Goal: Task Accomplishment & Management: Use online tool/utility

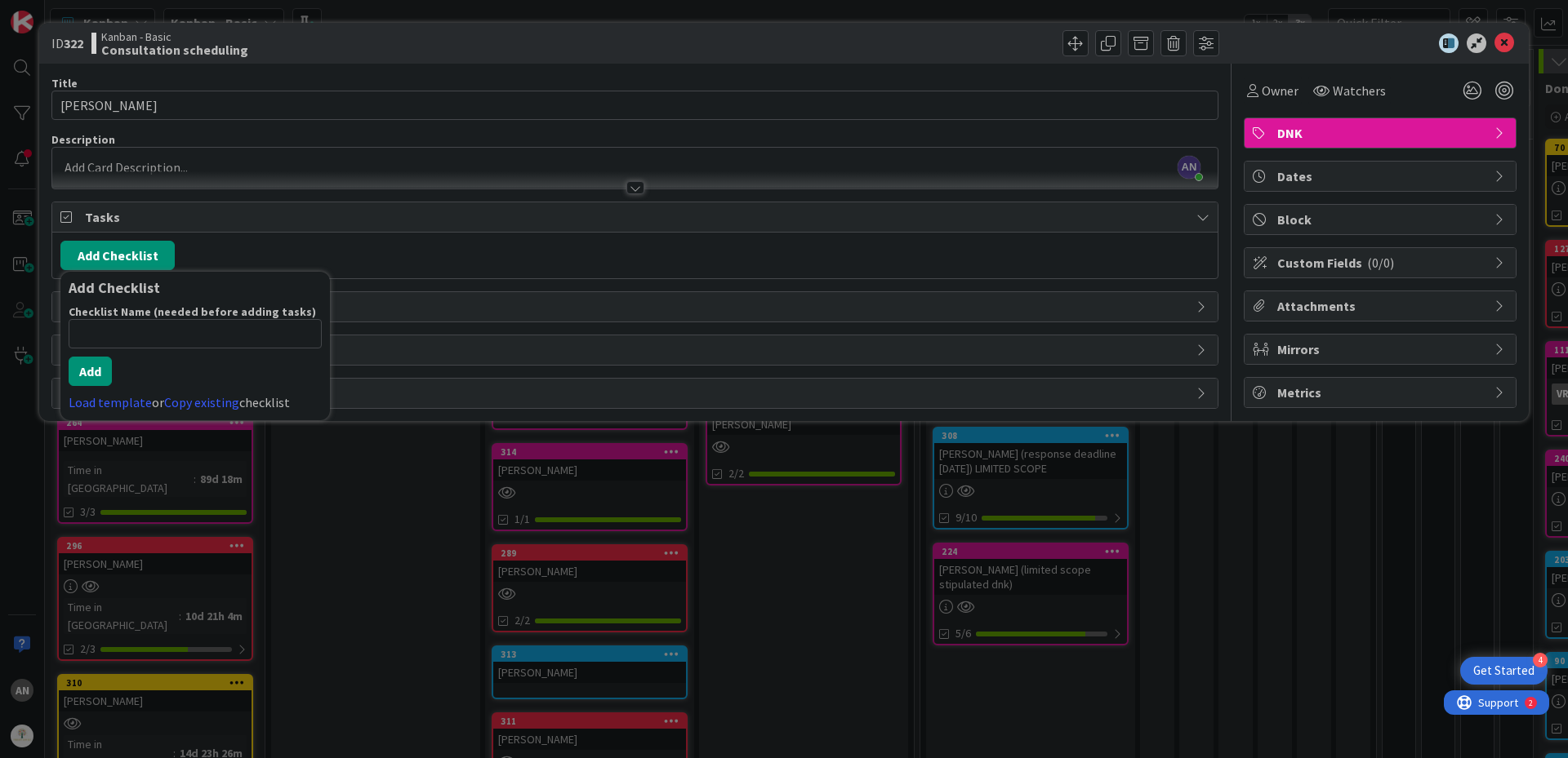
scroll to position [0, 184]
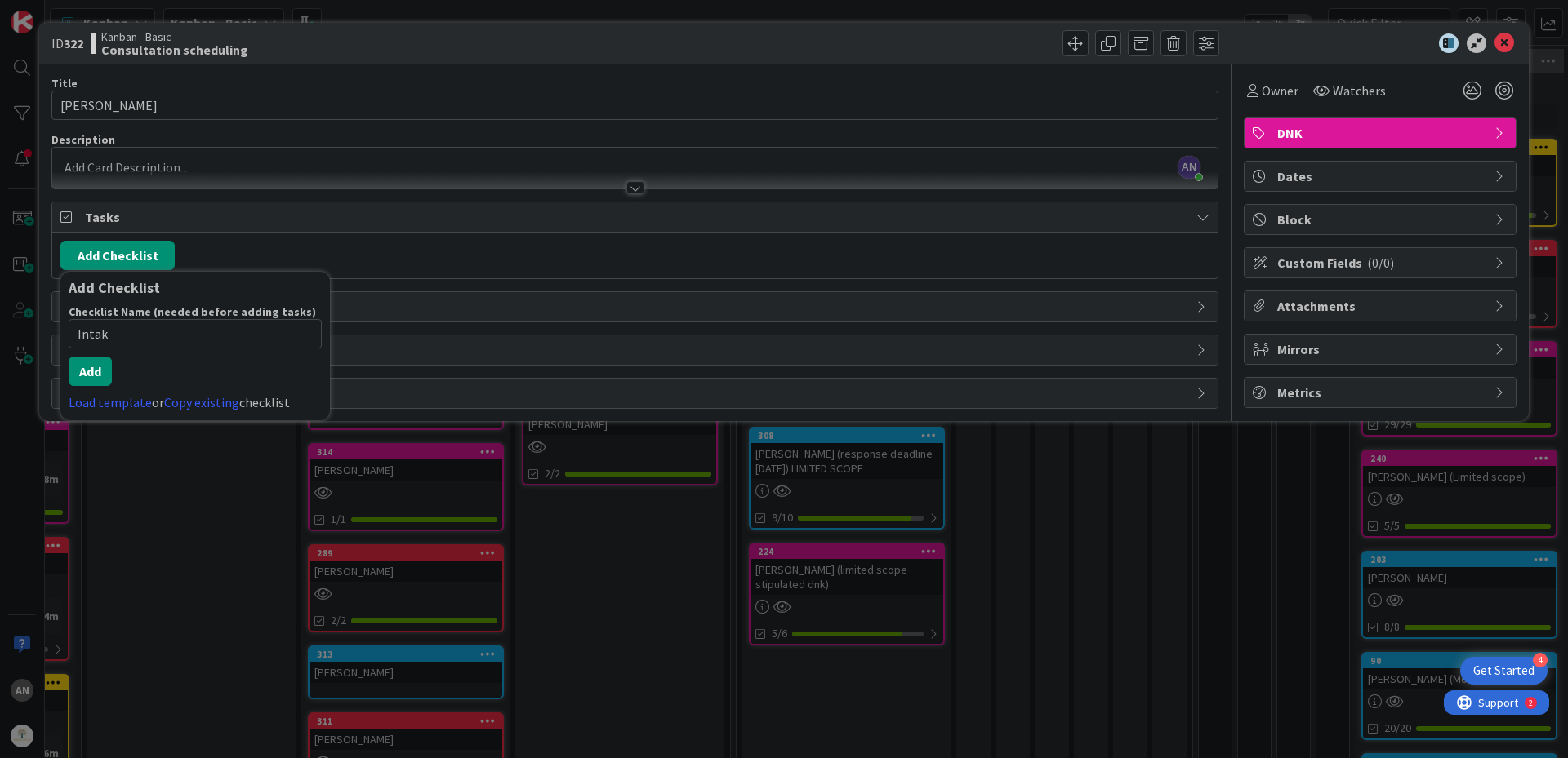
type input "Intake"
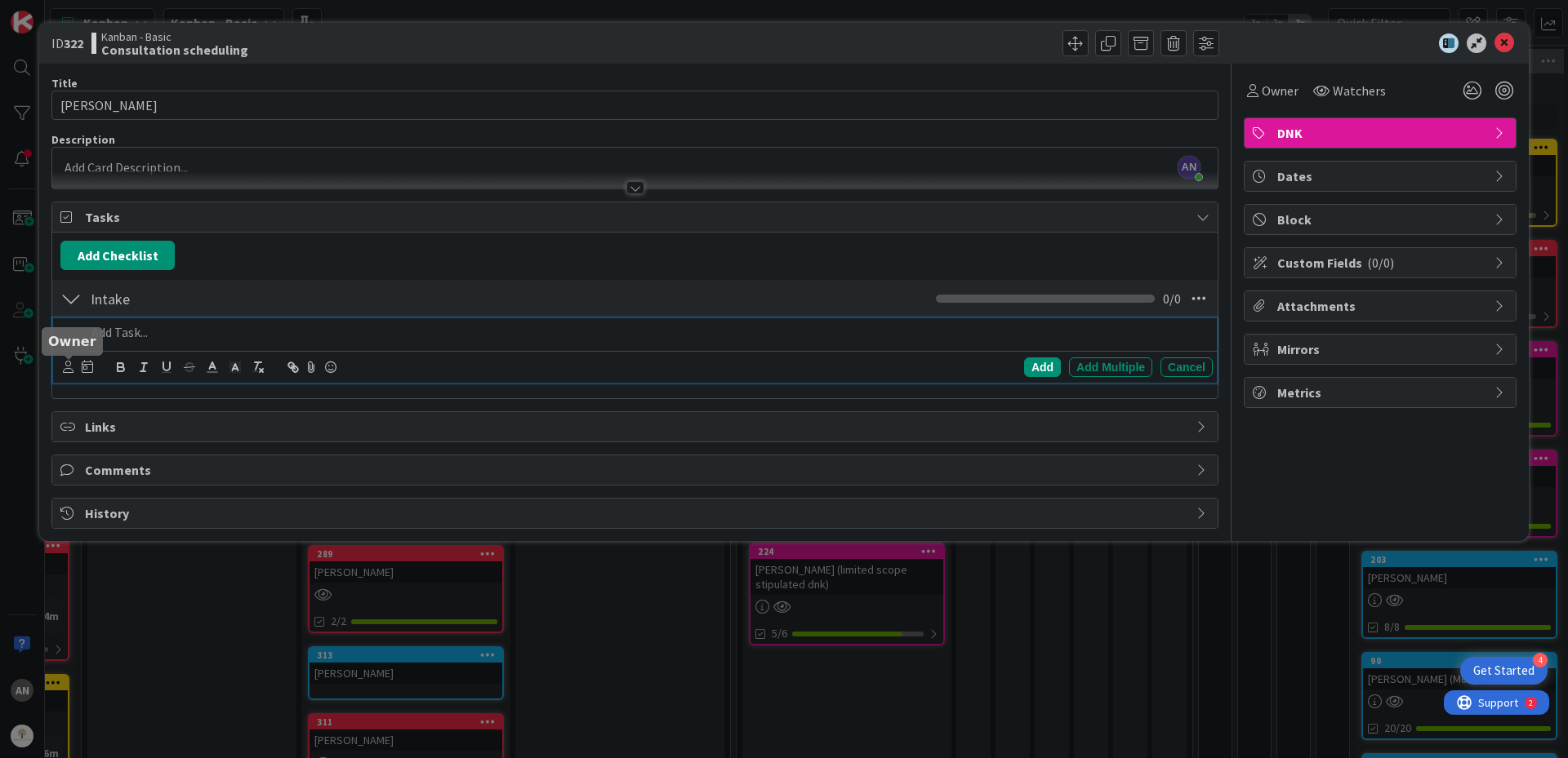
click at [66, 366] on icon at bounding box center [68, 366] width 11 height 12
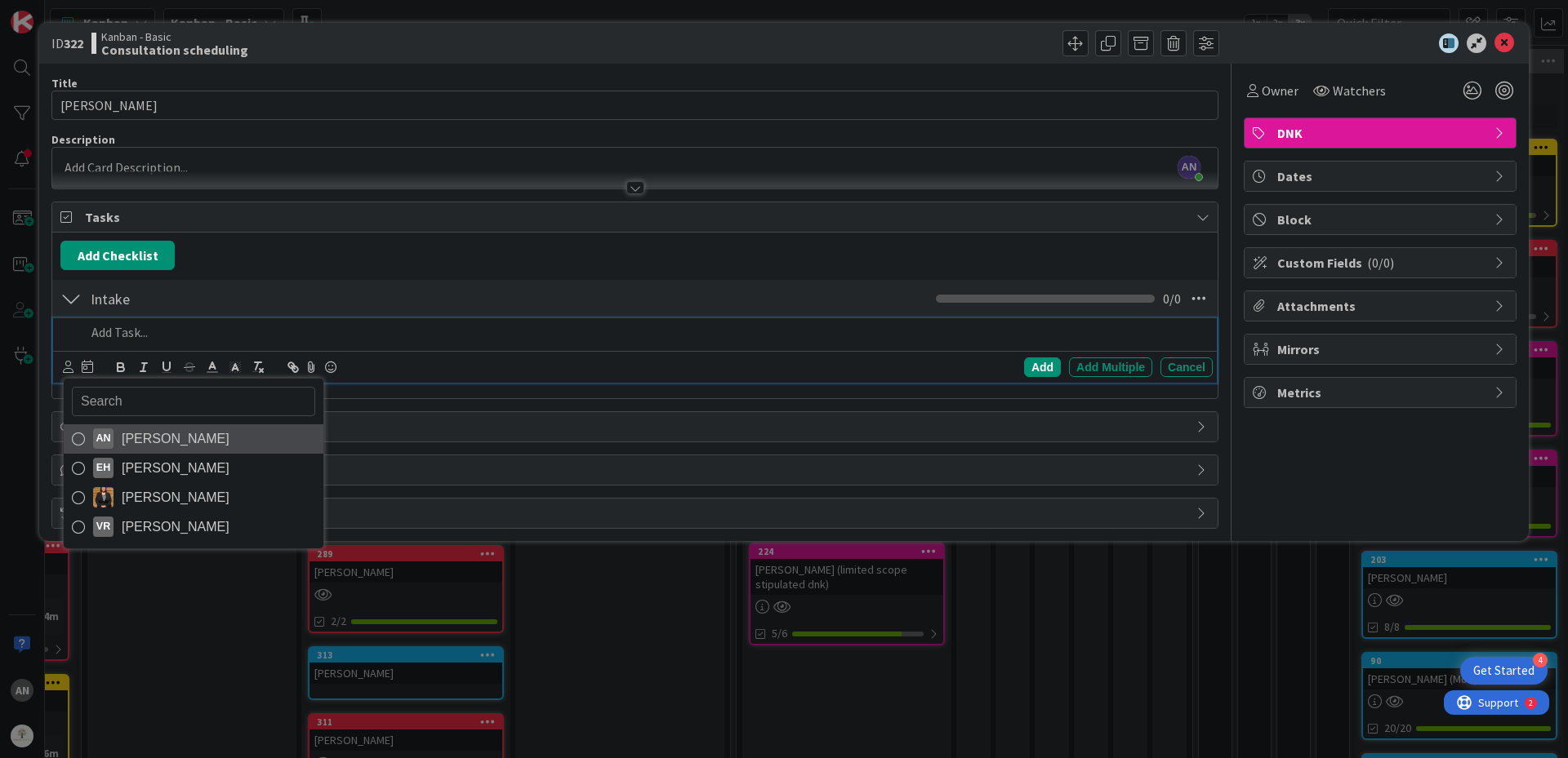
click at [125, 440] on span "[PERSON_NAME]" at bounding box center [176, 439] width 108 height 25
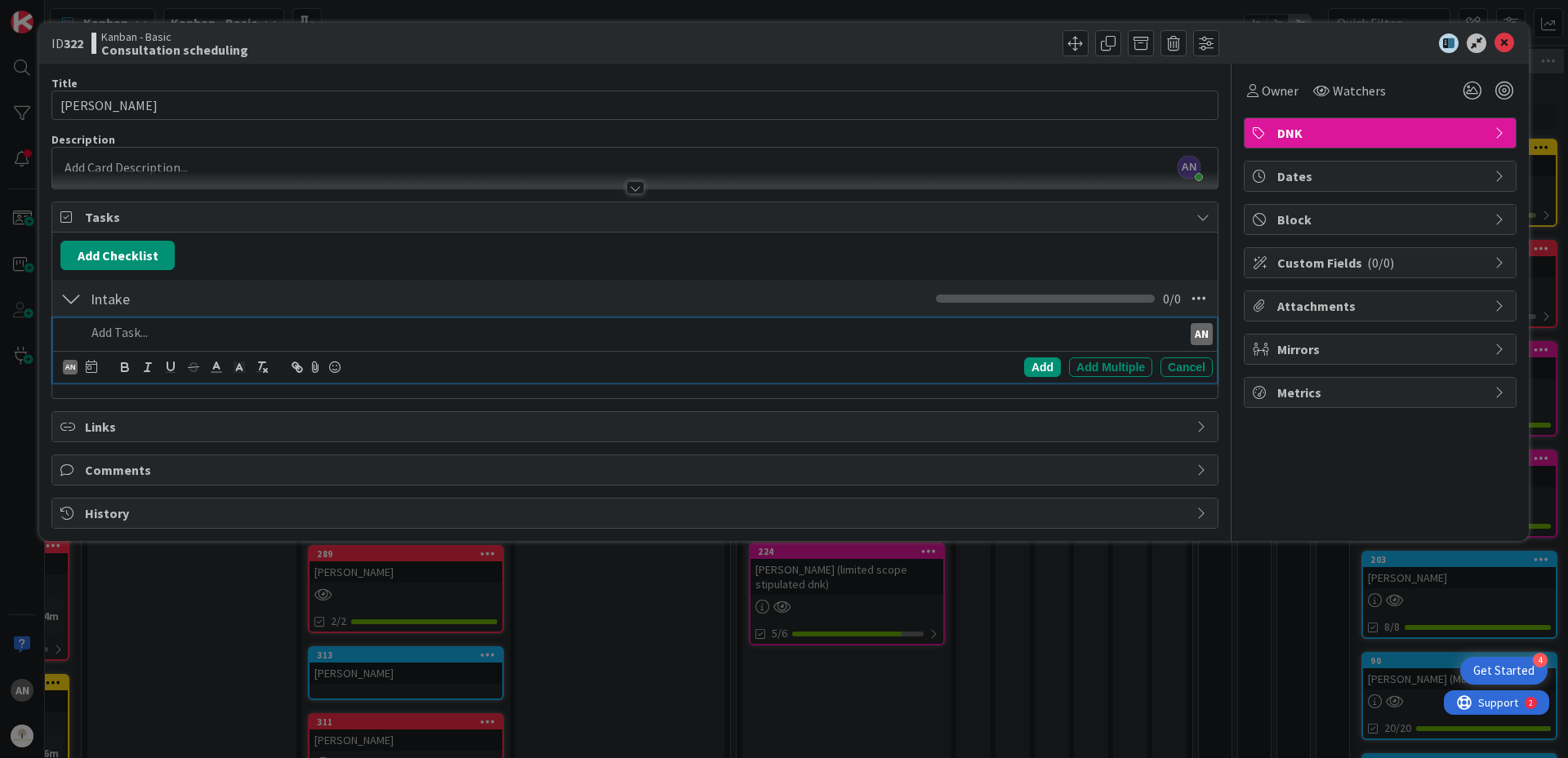
click at [123, 340] on p at bounding box center [630, 332] width 1090 height 19
click at [274, 332] on p "Clio matter crated and bill sent to client" at bounding box center [630, 332] width 1090 height 19
click at [1059, 365] on div "Add" at bounding box center [1042, 368] width 36 height 20
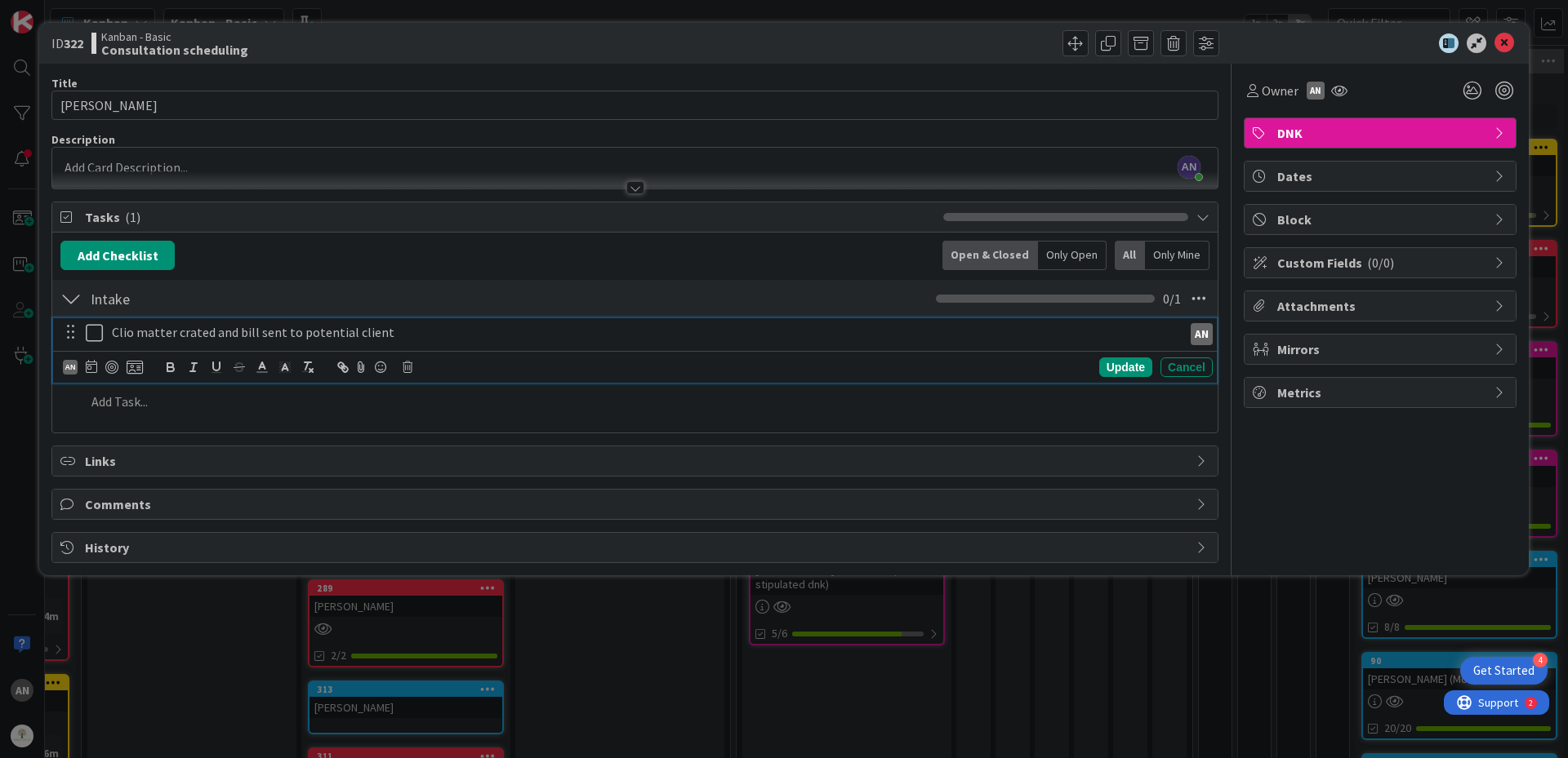
drag, startPoint x: 97, startPoint y: 342, endPoint x: 211, endPoint y: 302, distance: 120.8
click at [98, 342] on icon at bounding box center [94, 333] width 17 height 20
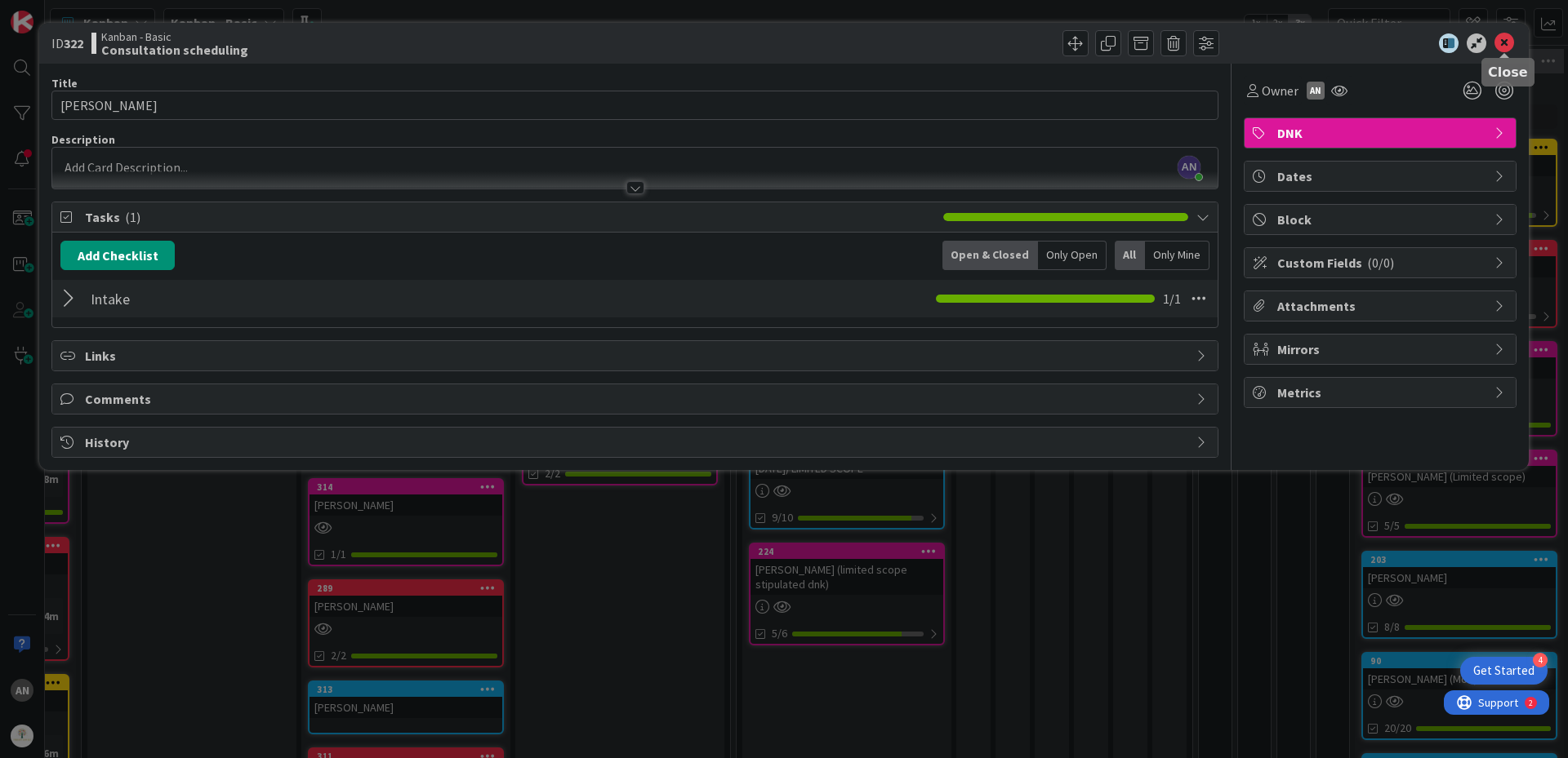
click at [1503, 41] on icon at bounding box center [1504, 43] width 20 height 20
